Goal: Task Accomplishment & Management: Complete application form

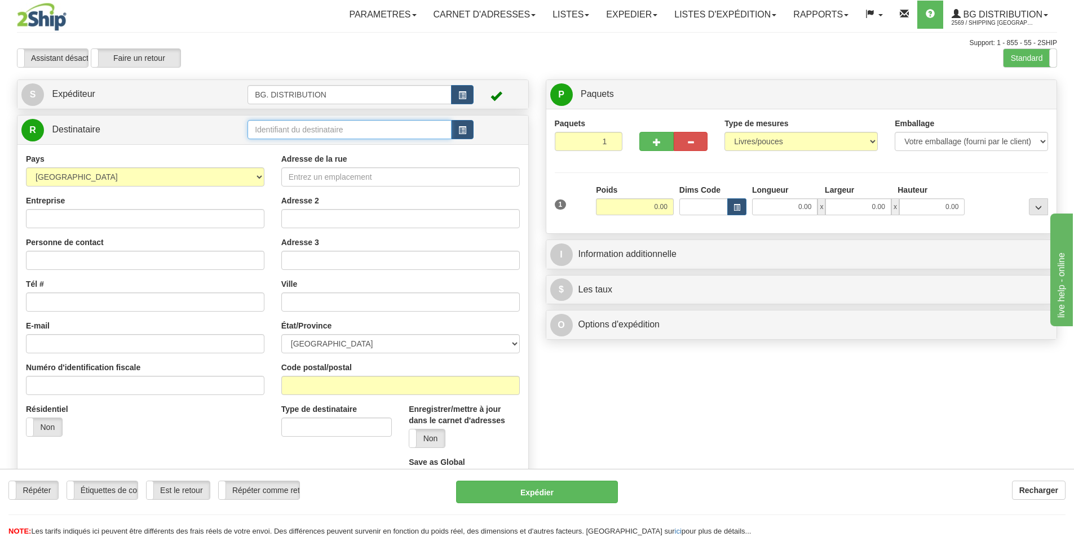
click at [285, 126] on input "text" at bounding box center [350, 129] width 204 height 19
type input "20236"
click button "Supprimer" at bounding box center [0, 0] width 0 height 0
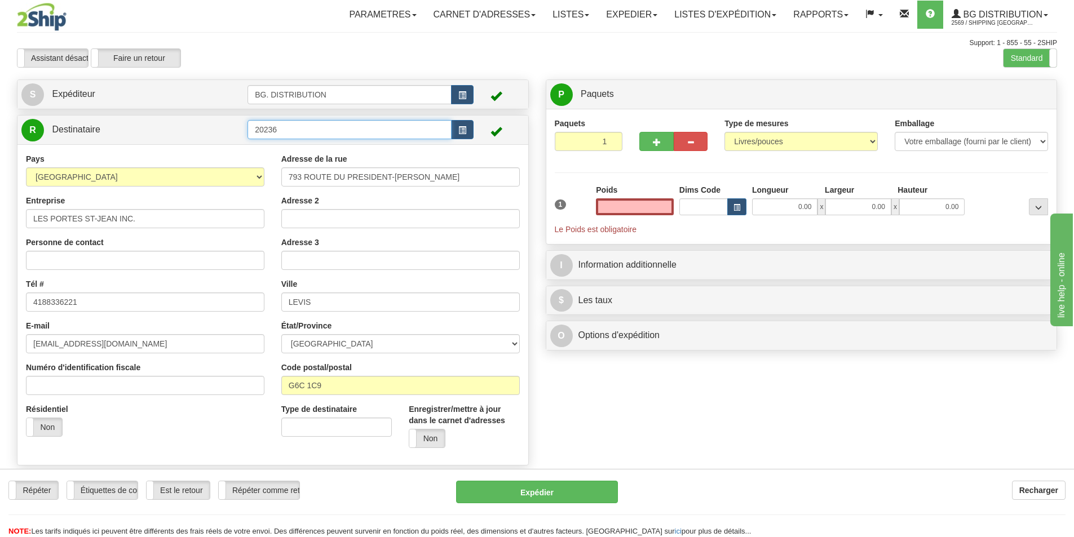
type input "0.00"
click at [303, 137] on input "20236" at bounding box center [350, 129] width 204 height 19
click button "Supprimer" at bounding box center [0, 0] width 0 height 0
click at [310, 131] on input "20236." at bounding box center [350, 129] width 204 height 19
type input "20236.."
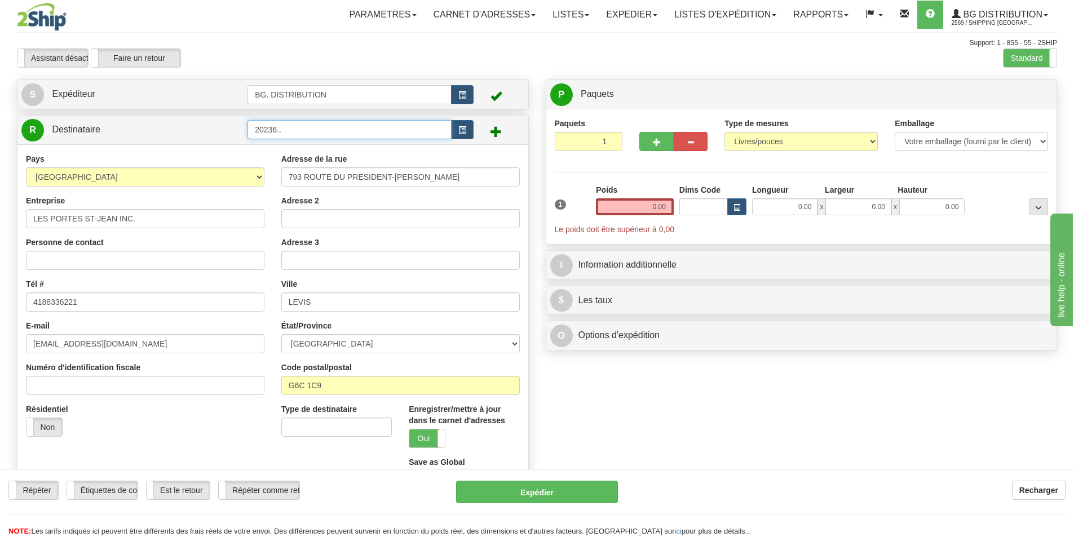
click button "Supprimer" at bounding box center [0, 0] width 0 height 0
drag, startPoint x: 449, startPoint y: 178, endPoint x: 234, endPoint y: 152, distance: 216.4
click at [233, 158] on div "Pays [GEOGRAPHIC_DATA] [GEOGRAPHIC_DATA] [GEOGRAPHIC_DATA] [GEOGRAPHIC_DATA] [U…" at bounding box center [272, 325] width 511 height 345
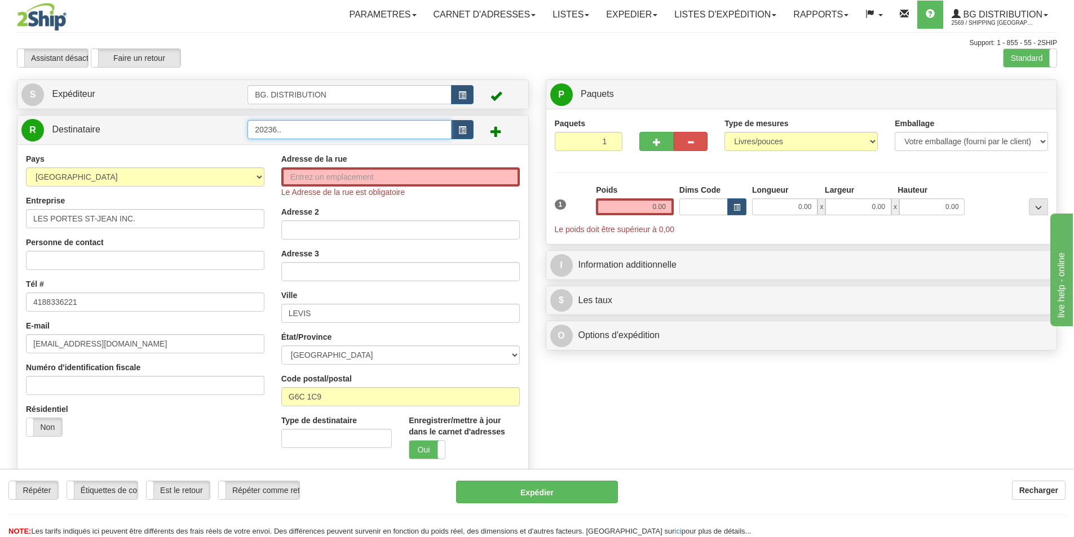
click at [306, 127] on input "20236.." at bounding box center [350, 129] width 204 height 19
type input "20236"
click button "Supprimer" at bounding box center [0, 0] width 0 height 0
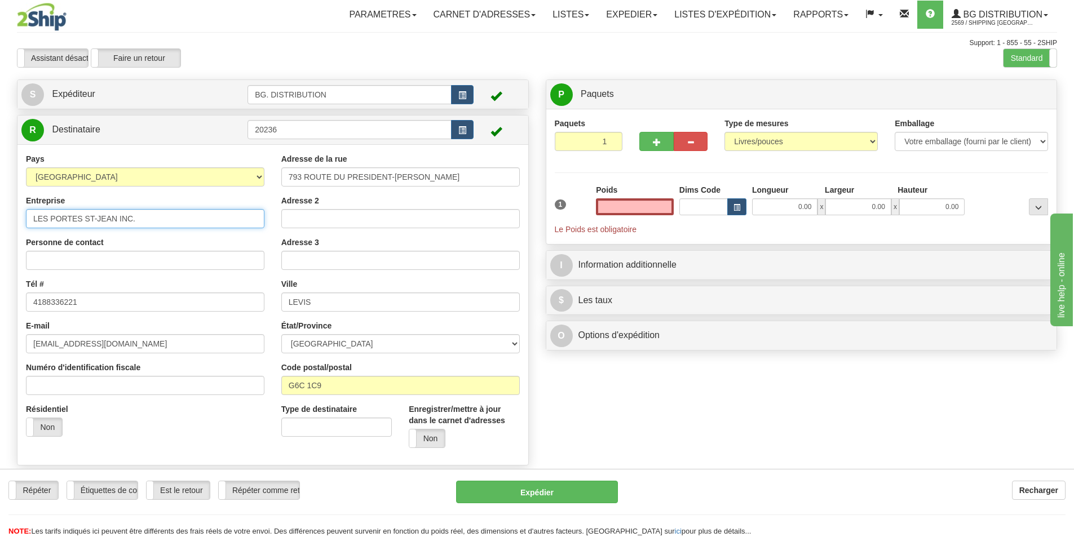
type input "0.00"
drag, startPoint x: 141, startPoint y: 220, endPoint x: 0, endPoint y: 241, distance: 142.5
click at [0, 241] on div "Toggle navigation Parametres Préférences d'expédition Préférences des champs Ne…" at bounding box center [537, 268] width 1074 height 537
type input "e"
type input "ELEVACTION"
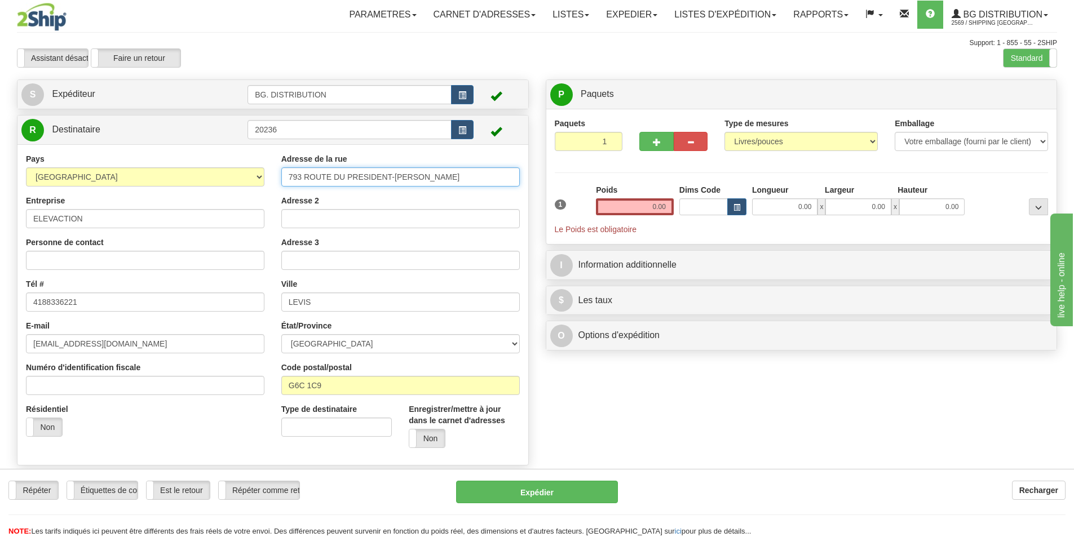
drag, startPoint x: 444, startPoint y: 176, endPoint x: 250, endPoint y: 168, distance: 194.2
click at [250, 168] on div "Pays [GEOGRAPHIC_DATA] [GEOGRAPHIC_DATA] [GEOGRAPHIC_DATA] [GEOGRAPHIC_DATA] [U…" at bounding box center [272, 304] width 511 height 303
type input "271, [GEOGRAPHIC_DATA]"
click at [333, 301] on input "LEVIS" at bounding box center [400, 302] width 239 height 19
type input "L"
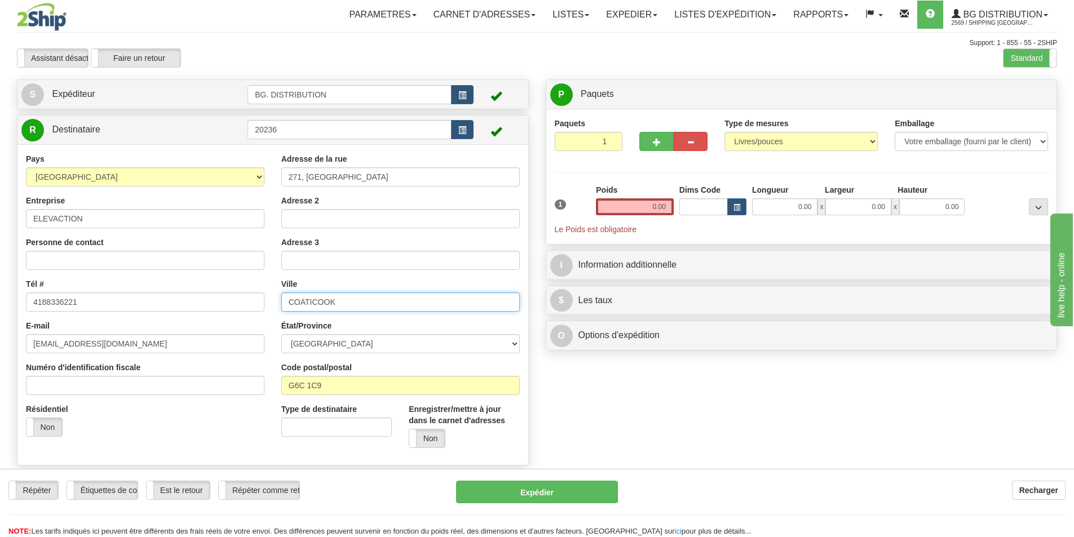
type input "COATICOOK"
click at [357, 385] on input "G6C 1C9" at bounding box center [400, 385] width 239 height 19
type input "G"
type input "J1A 2N9"
drag, startPoint x: 83, startPoint y: 297, endPoint x: 14, endPoint y: 293, distance: 69.0
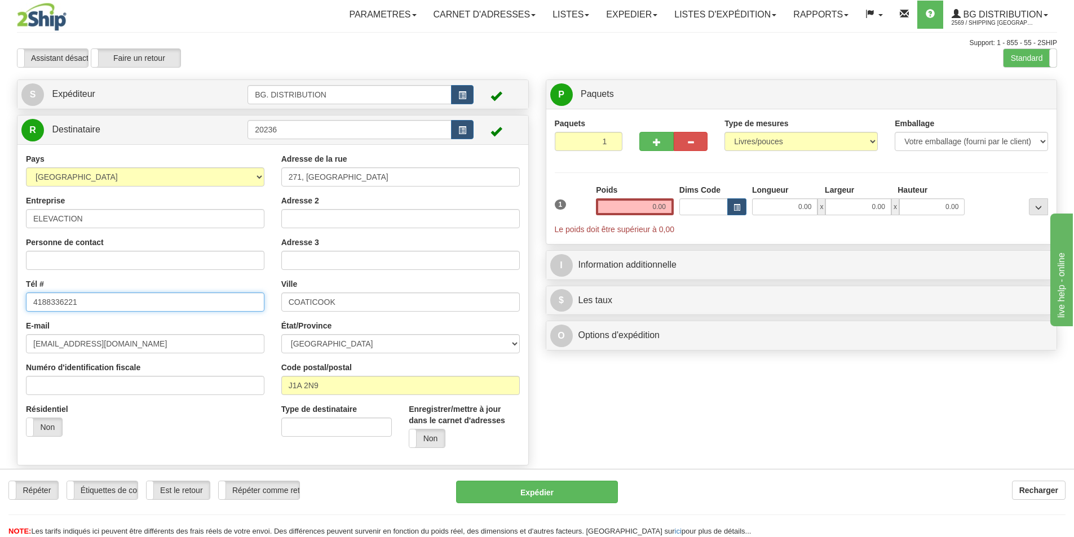
click at [13, 296] on div "Créer une étiquette pour le retour Créer un ramassage sans étiquette S Expédite…" at bounding box center [272, 276] width 529 height 392
type input "8196582222"
click at [650, 143] on button "button" at bounding box center [657, 141] width 34 height 19
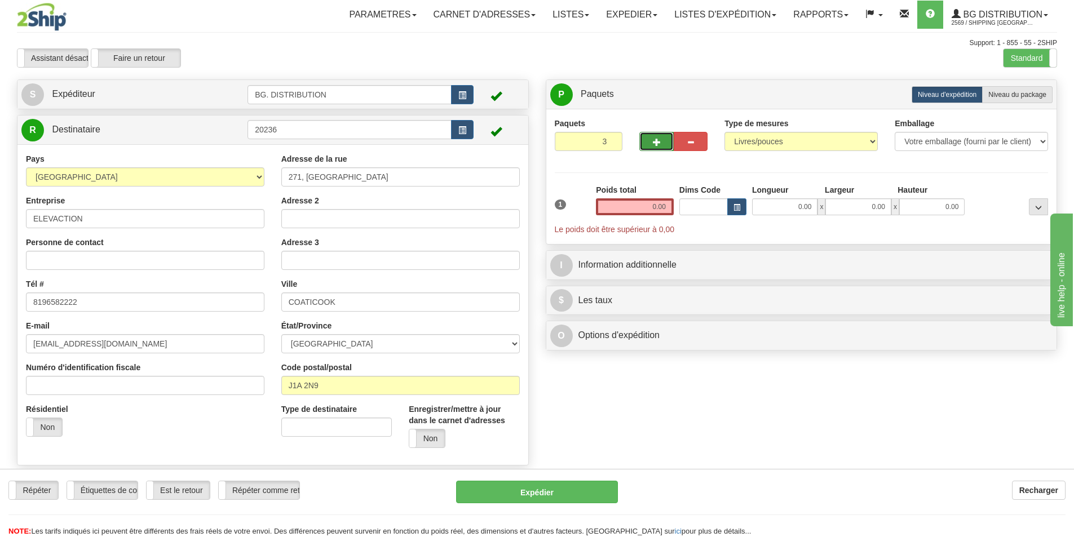
type input "4"
click at [1018, 95] on span "Niveau du package" at bounding box center [1018, 95] width 58 height 8
radio input "true"
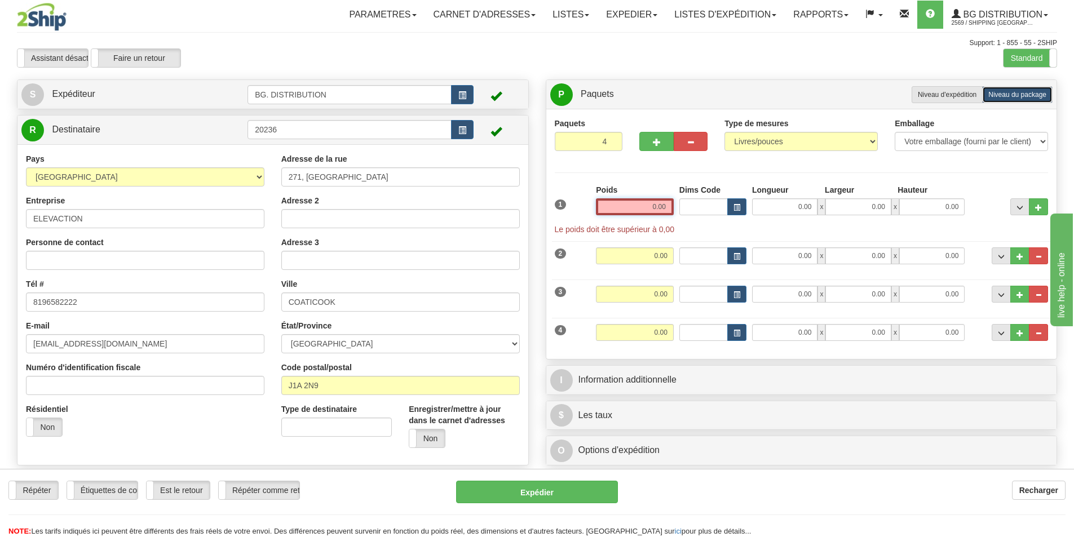
click at [649, 204] on input "0.00" at bounding box center [635, 207] width 78 height 17
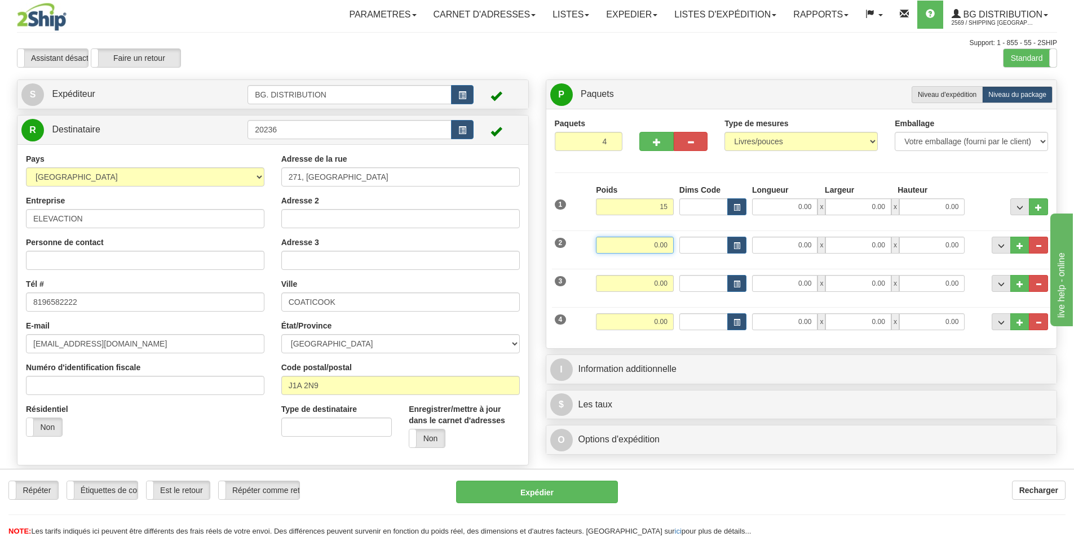
type input "15.00"
click at [663, 246] on input "0.00" at bounding box center [635, 245] width 78 height 17
type input "15.00"
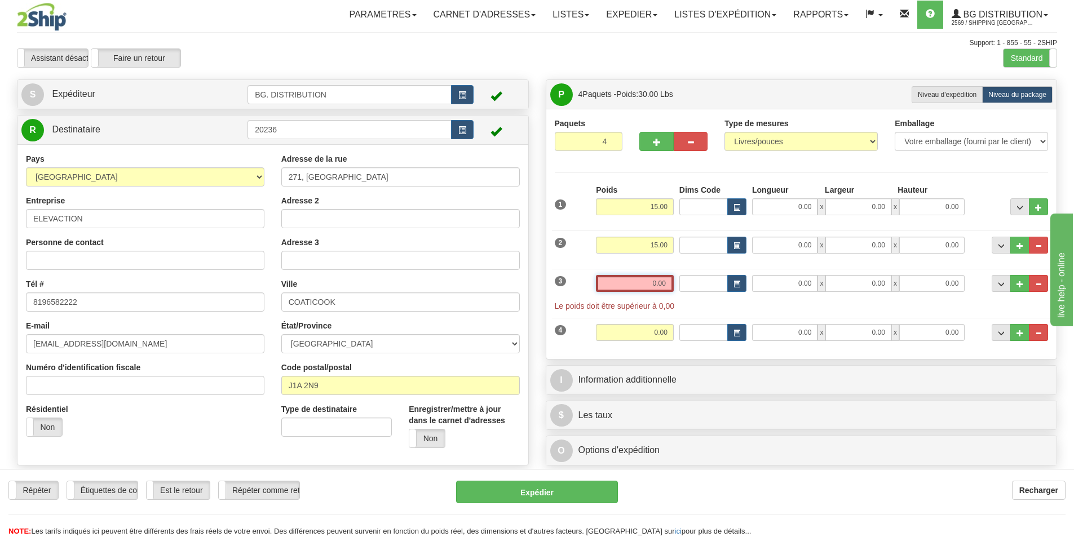
click at [661, 286] on input "0.00" at bounding box center [635, 283] width 78 height 17
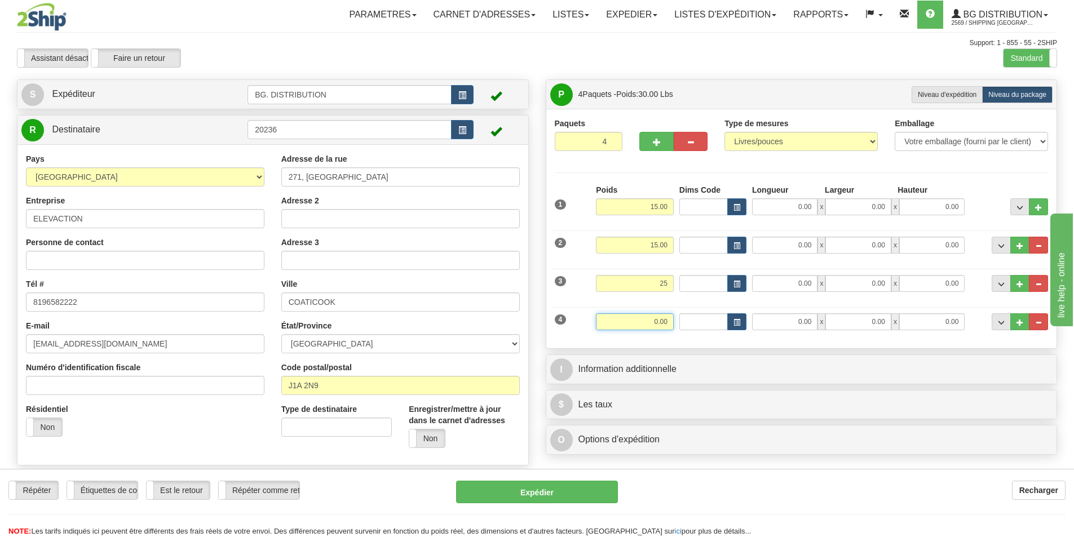
type input "25.00"
click at [664, 318] on input "0.00" at bounding box center [635, 322] width 78 height 17
type input "25.00"
click at [784, 211] on input "0.00" at bounding box center [784, 207] width 65 height 17
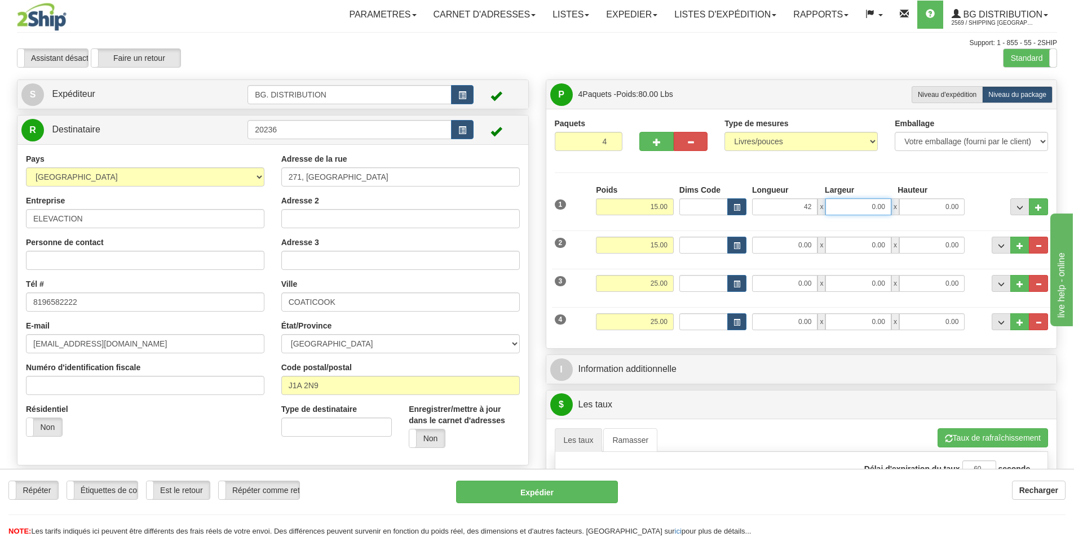
type input "42.00"
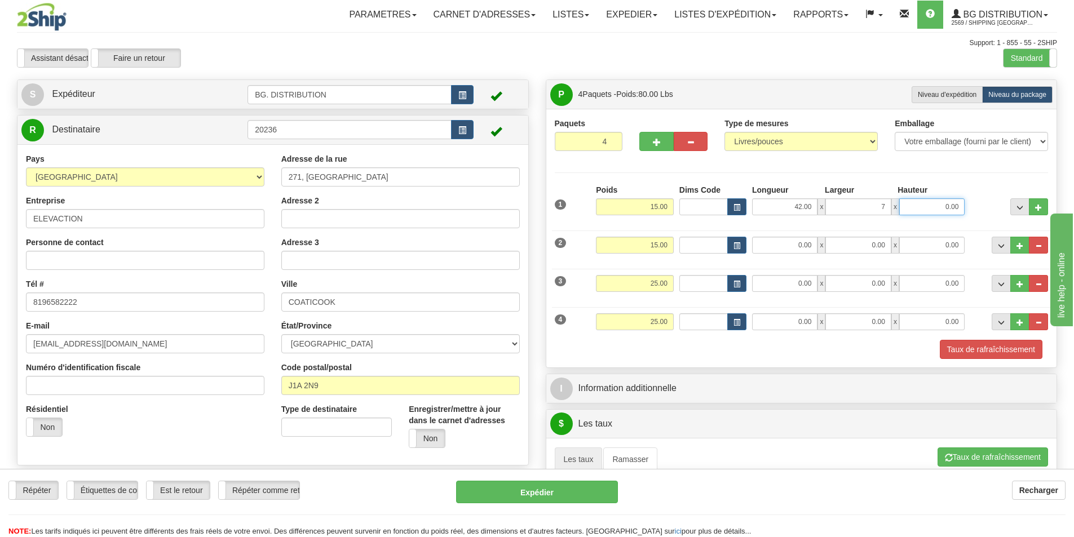
type input "7.00"
type input "6.00"
click at [805, 248] on input "0.00" at bounding box center [784, 245] width 65 height 17
type input "42.00"
type input "7.00"
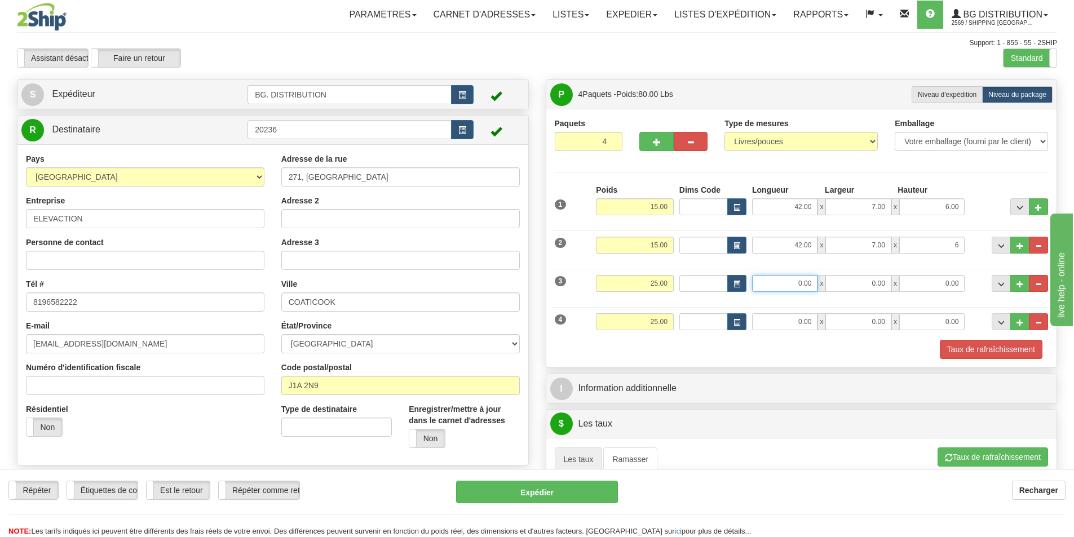
type input "6.00"
click at [810, 287] on input "0.00" at bounding box center [784, 283] width 65 height 17
type input "28.00"
type input "16.00"
type input "4.00"
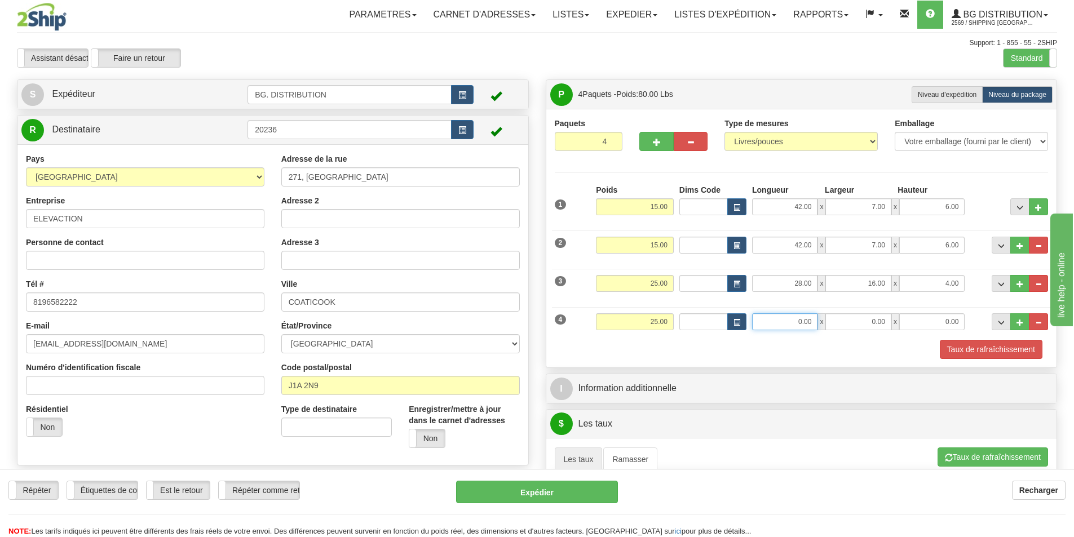
click at [806, 326] on input "0.00" at bounding box center [784, 322] width 65 height 17
type input "28.00"
type input "16.00"
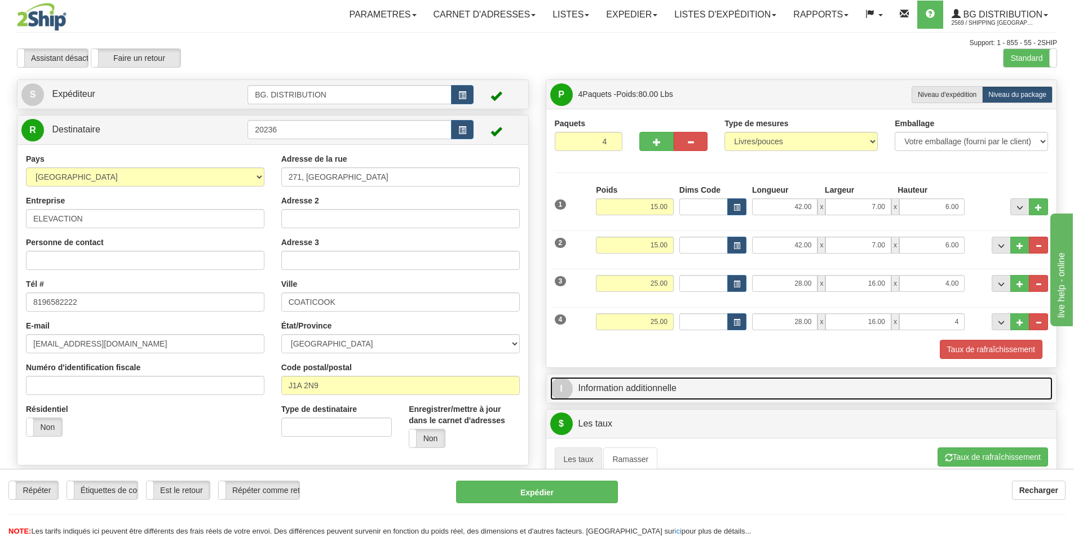
type input "4.00"
click at [567, 388] on span "I" at bounding box center [561, 389] width 23 height 23
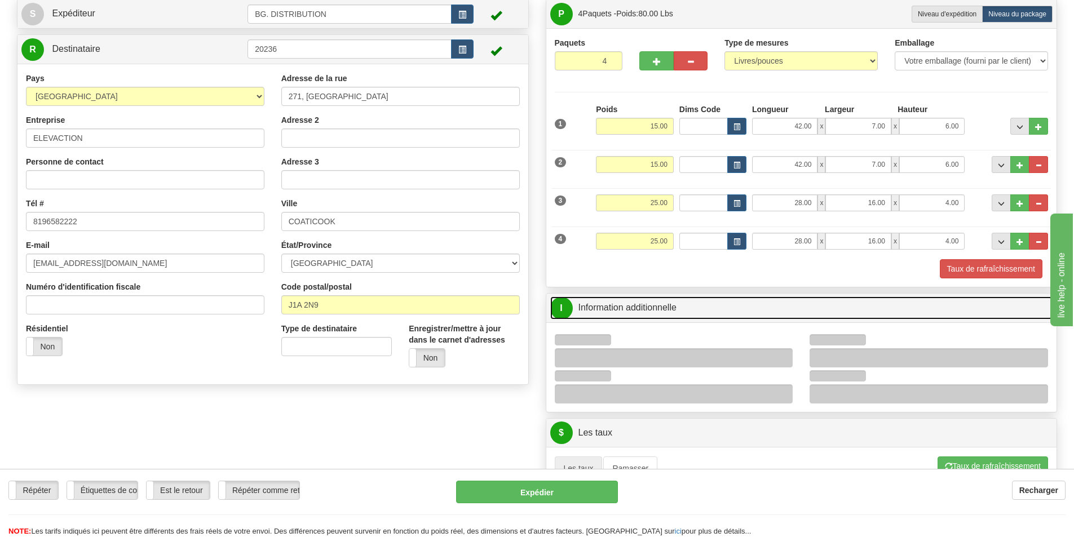
scroll to position [226, 0]
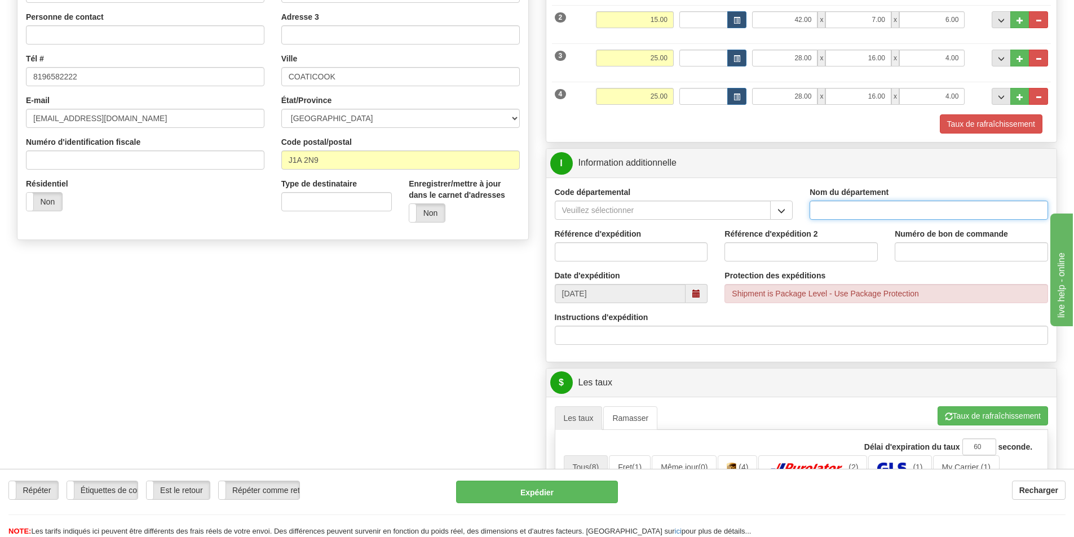
click at [845, 214] on input "Nom du département" at bounding box center [929, 210] width 239 height 19
type input "."
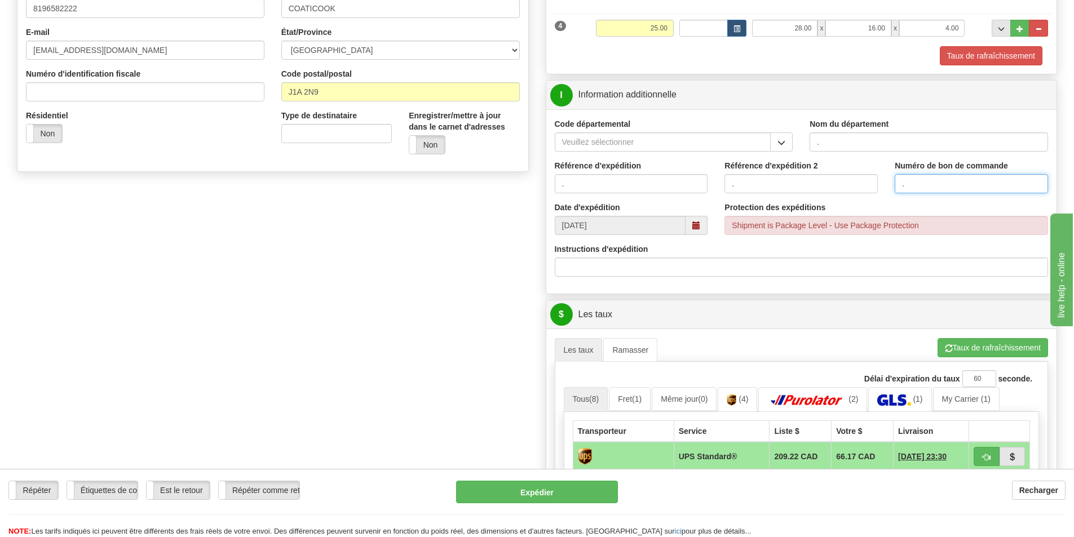
scroll to position [395, 0]
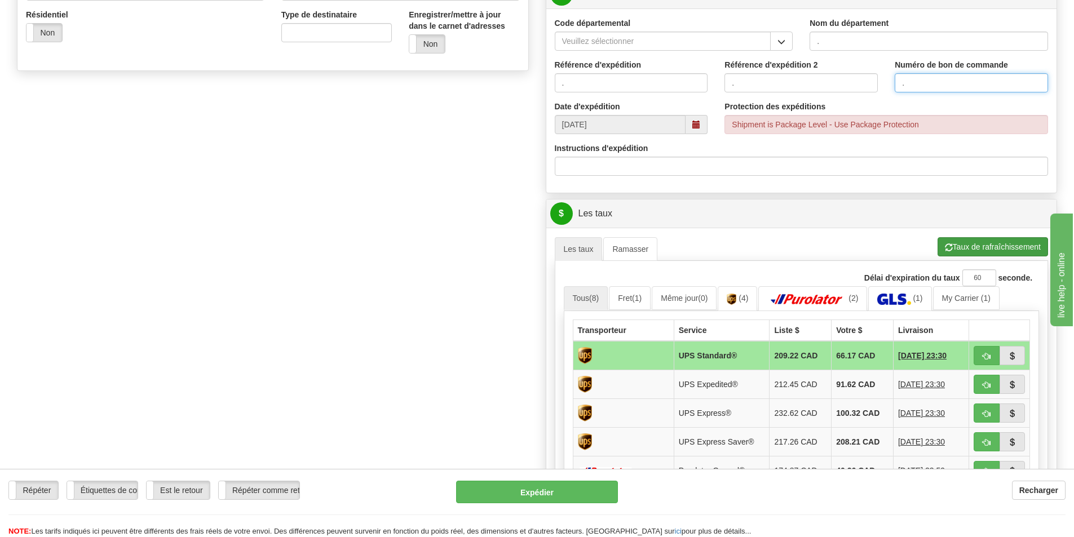
type input "."
click at [953, 242] on button "Taux de rafraîchissement" at bounding box center [993, 246] width 111 height 19
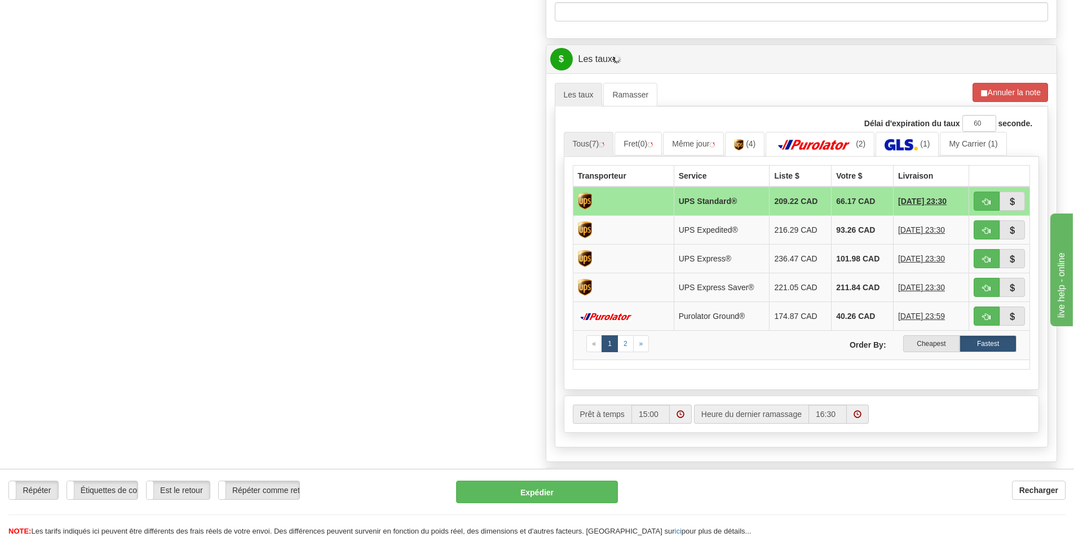
scroll to position [564, 0]
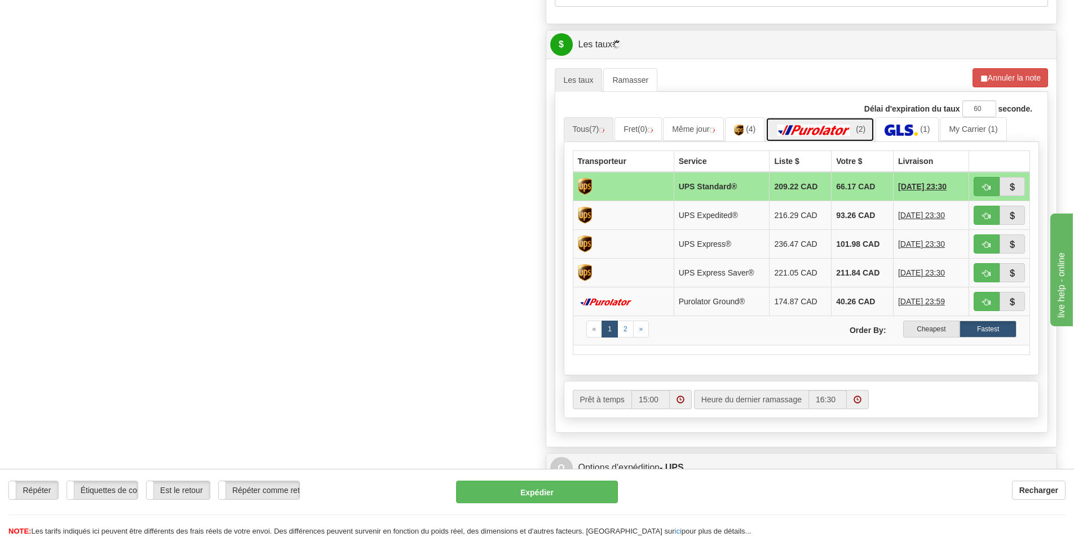
click at [826, 123] on link "(2)" at bounding box center [820, 129] width 109 height 24
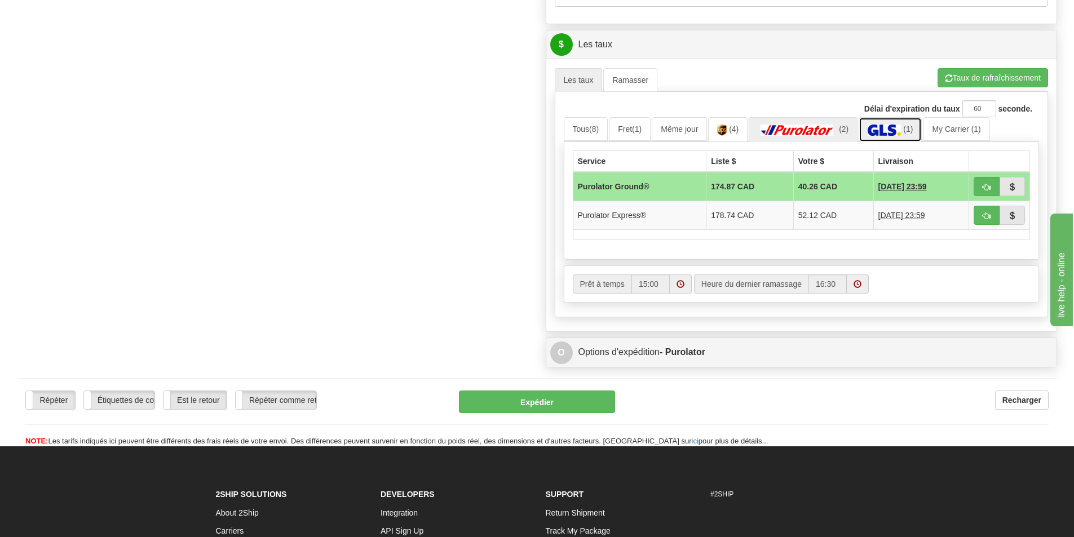
click at [900, 134] on img at bounding box center [884, 130] width 33 height 11
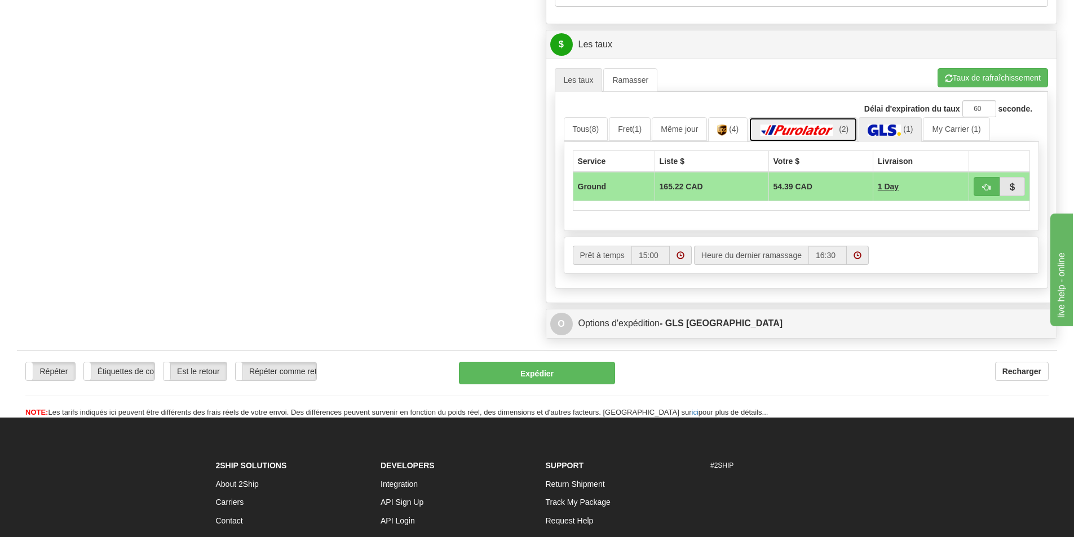
click at [816, 126] on img at bounding box center [797, 130] width 79 height 11
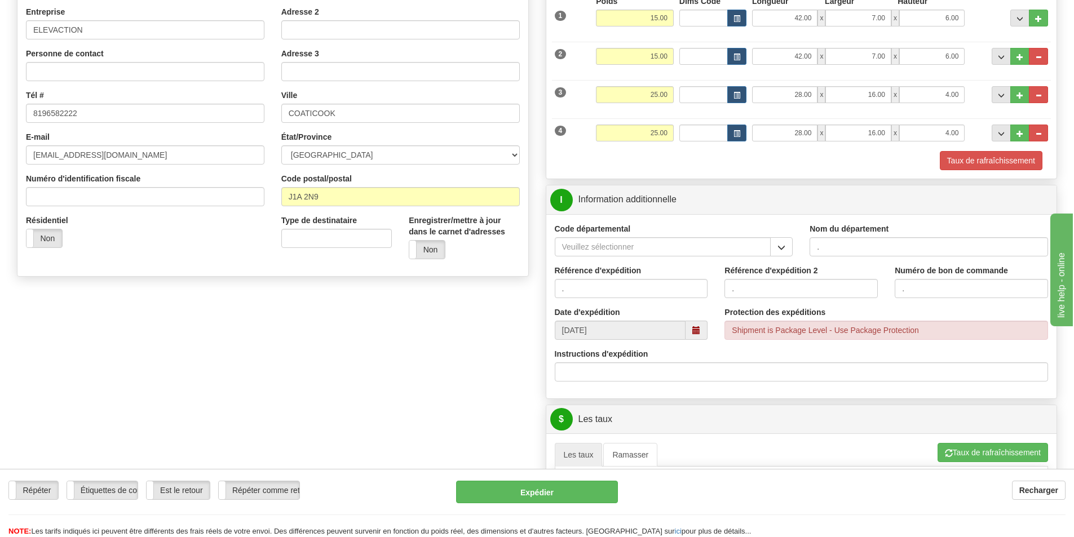
scroll to position [169, 0]
